Goal: Entertainment & Leisure: Browse casually

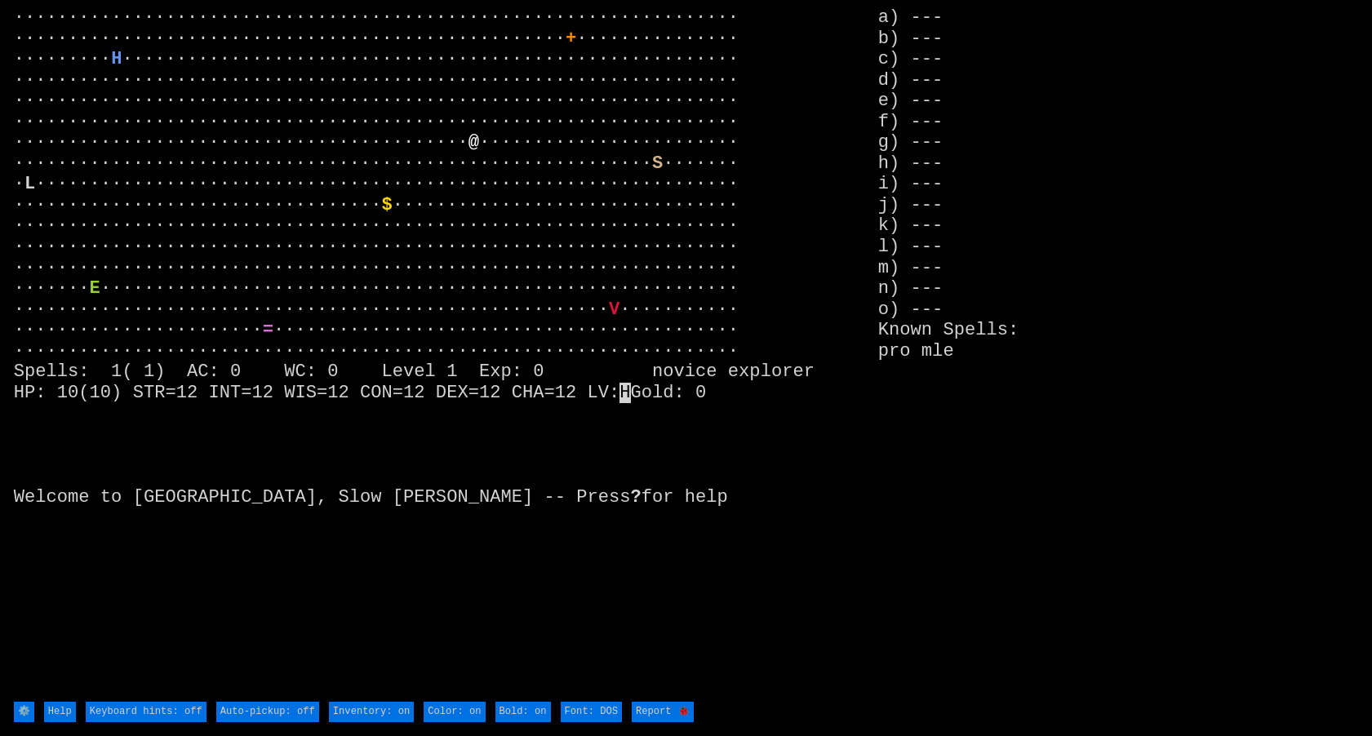
click at [459, 446] on larn "··································································· ···········…" at bounding box center [446, 353] width 864 height 692
